Goal: Navigation & Orientation: Find specific page/section

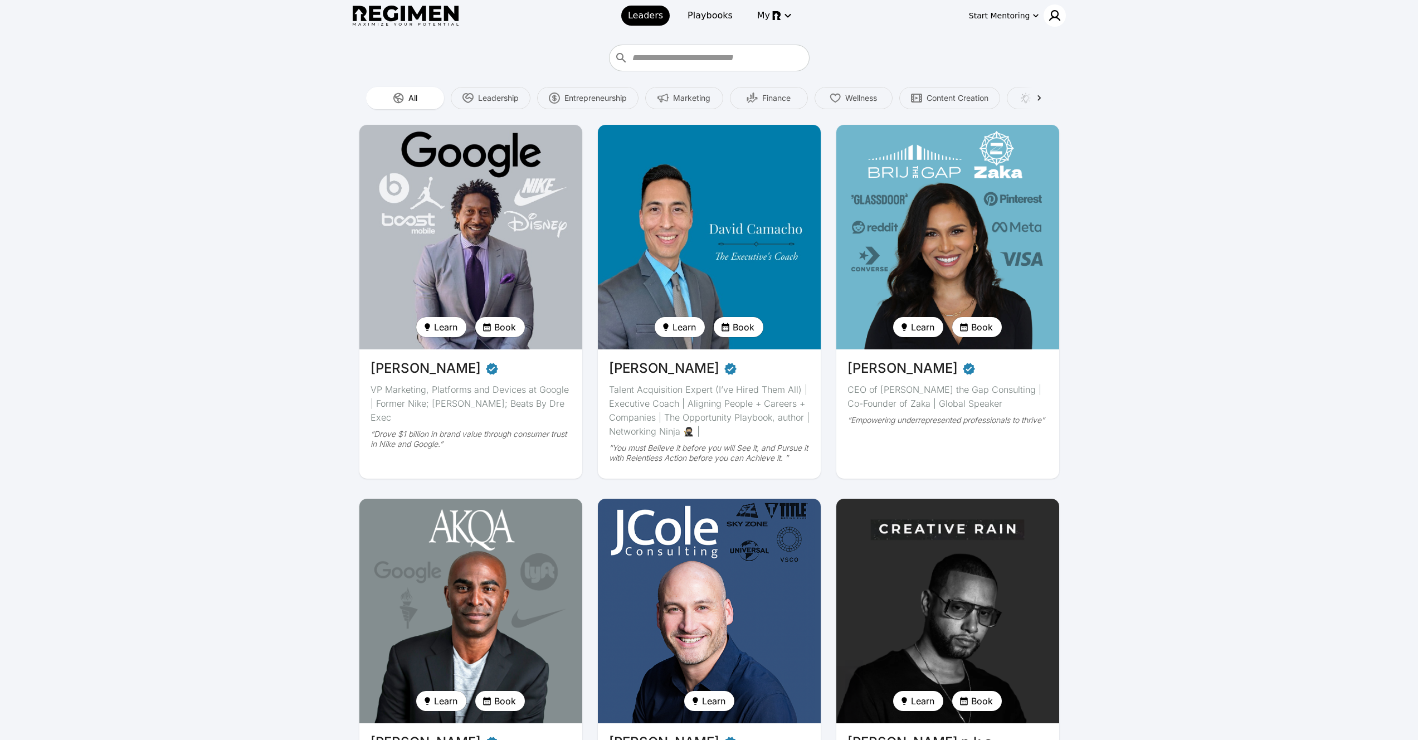
click at [1049, 25] on div at bounding box center [1055, 15] width 22 height 22
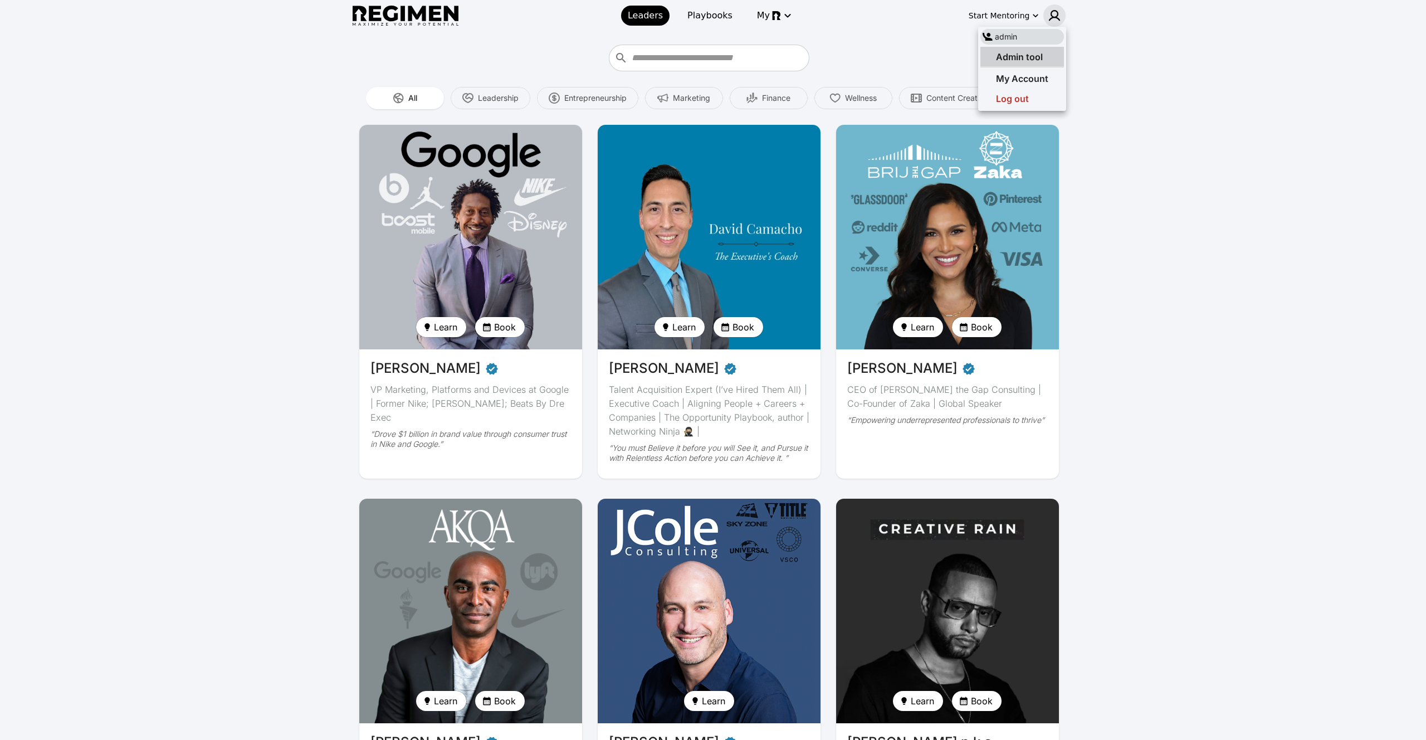
click at [1044, 51] on div "Admin tool" at bounding box center [1023, 57] width 84 height 20
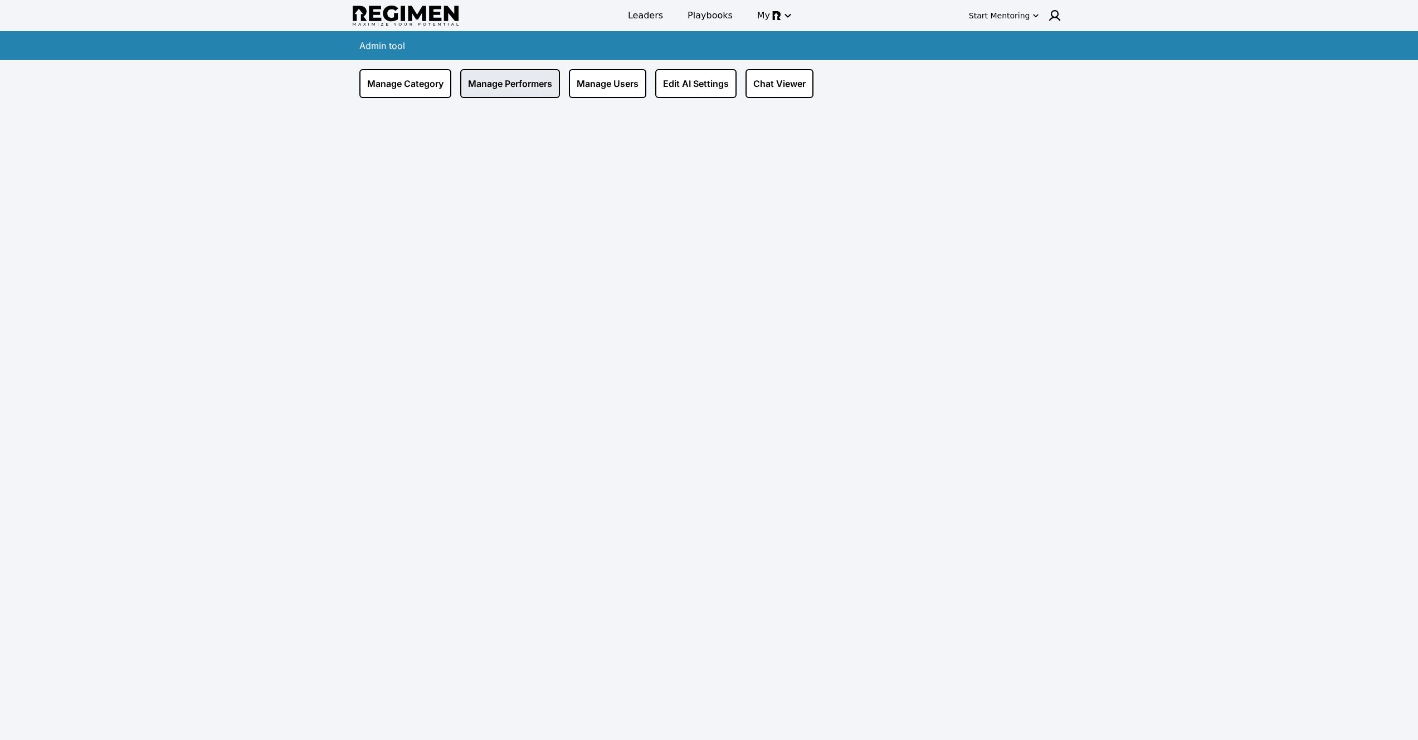
click at [517, 84] on link "Manage Performers" at bounding box center [510, 83] width 100 height 29
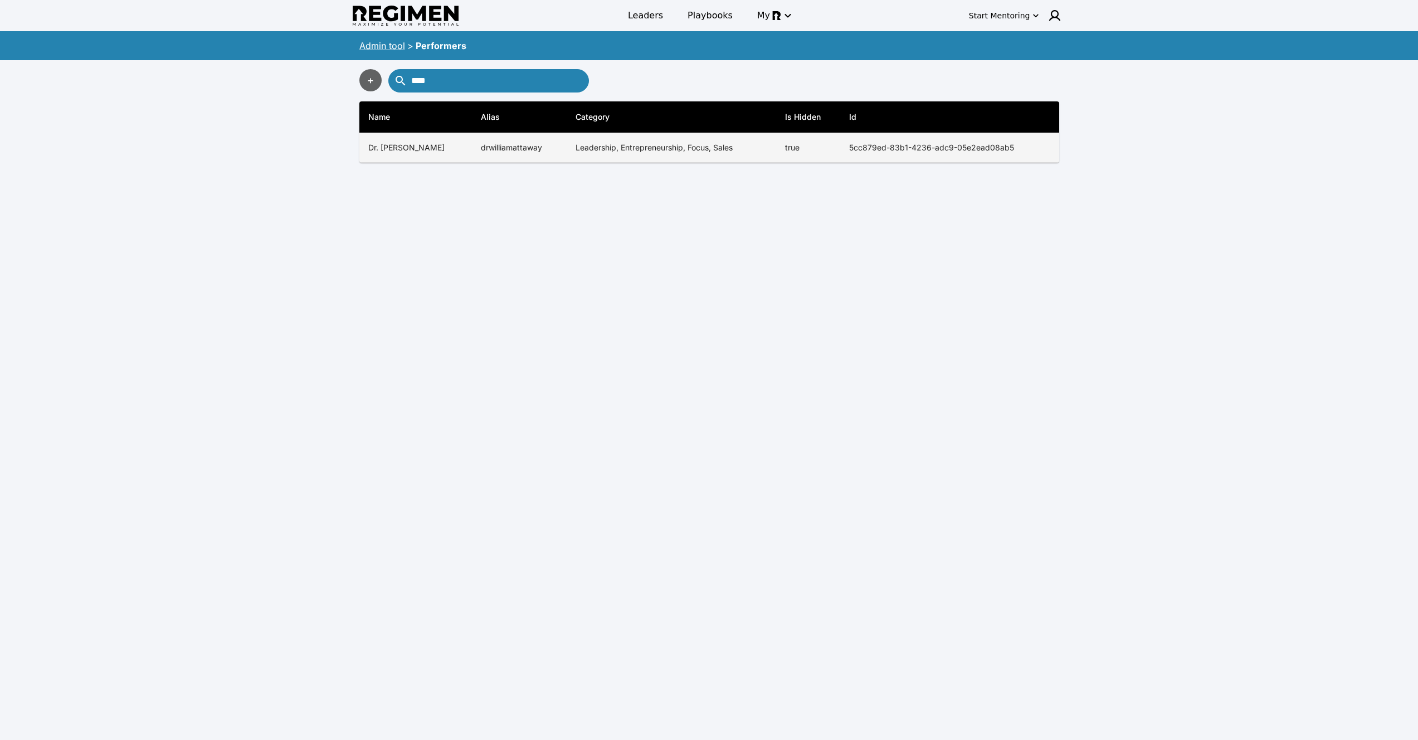
type input "****"
click at [909, 141] on th "5cc879ed-83b1-4236-adc9-05e2ead08ab5" at bounding box center [949, 148] width 219 height 30
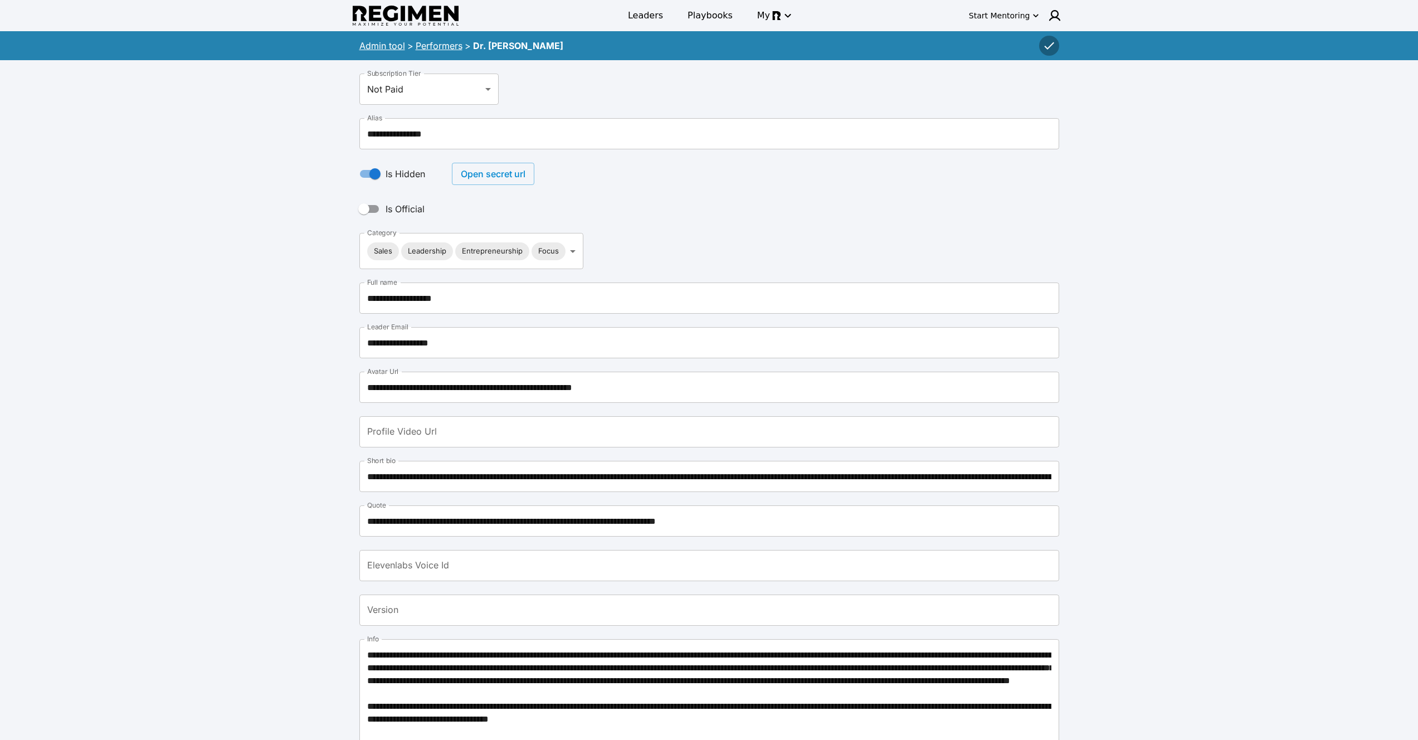
click at [516, 173] on button "Open secret url" at bounding box center [493, 174] width 82 height 22
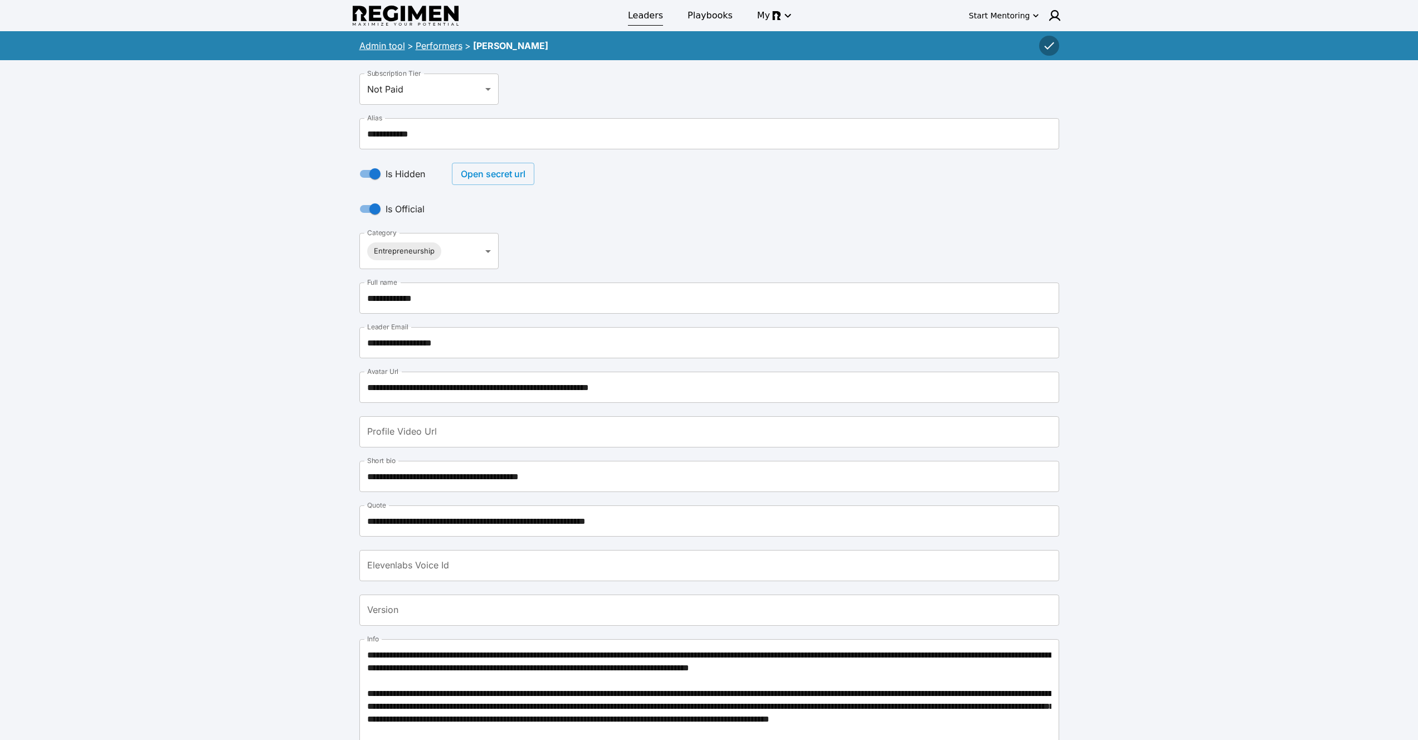
click at [650, 14] on span "Leaders" at bounding box center [645, 15] width 35 height 13
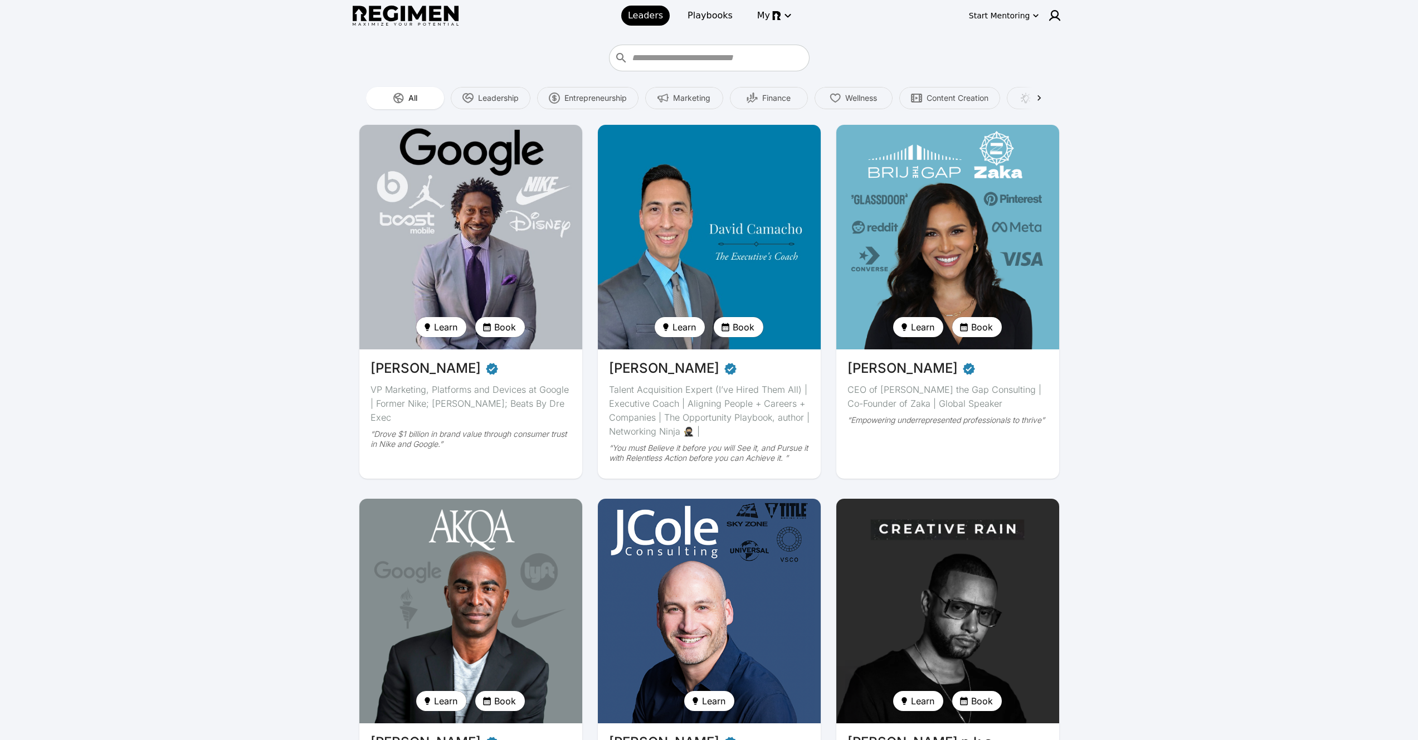
click at [430, 232] on img at bounding box center [471, 236] width 230 height 231
